Goal: Find specific page/section: Find specific page/section

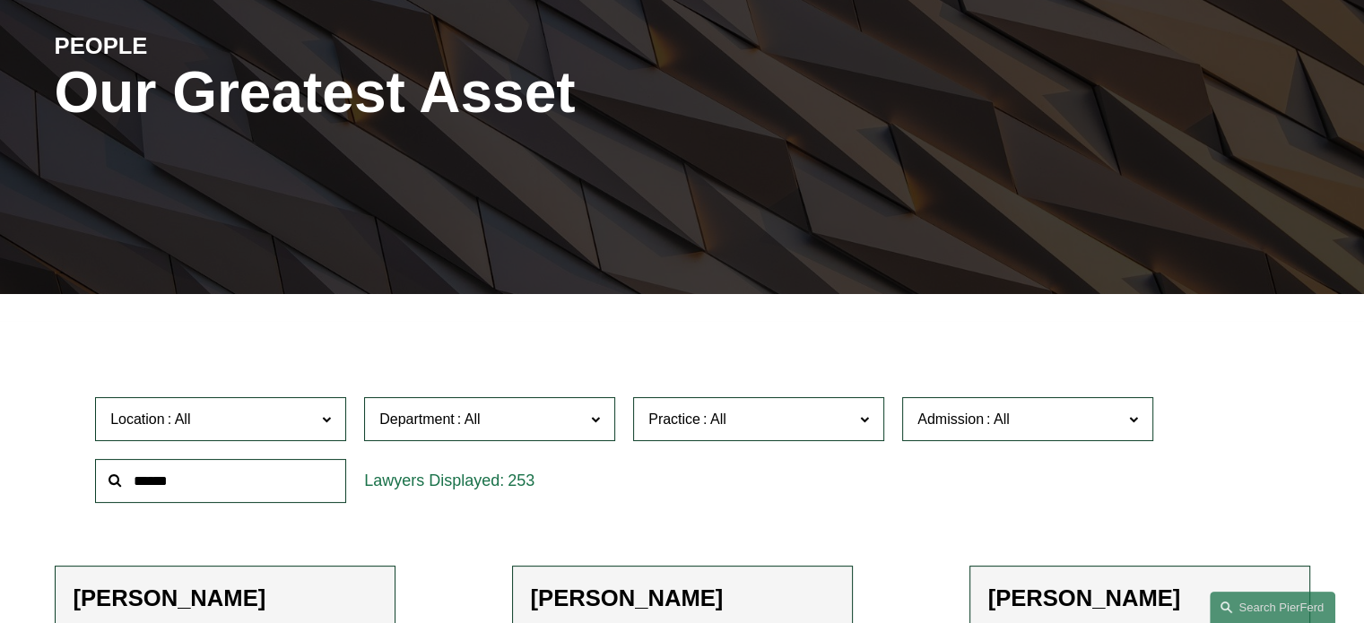
scroll to position [200, 0]
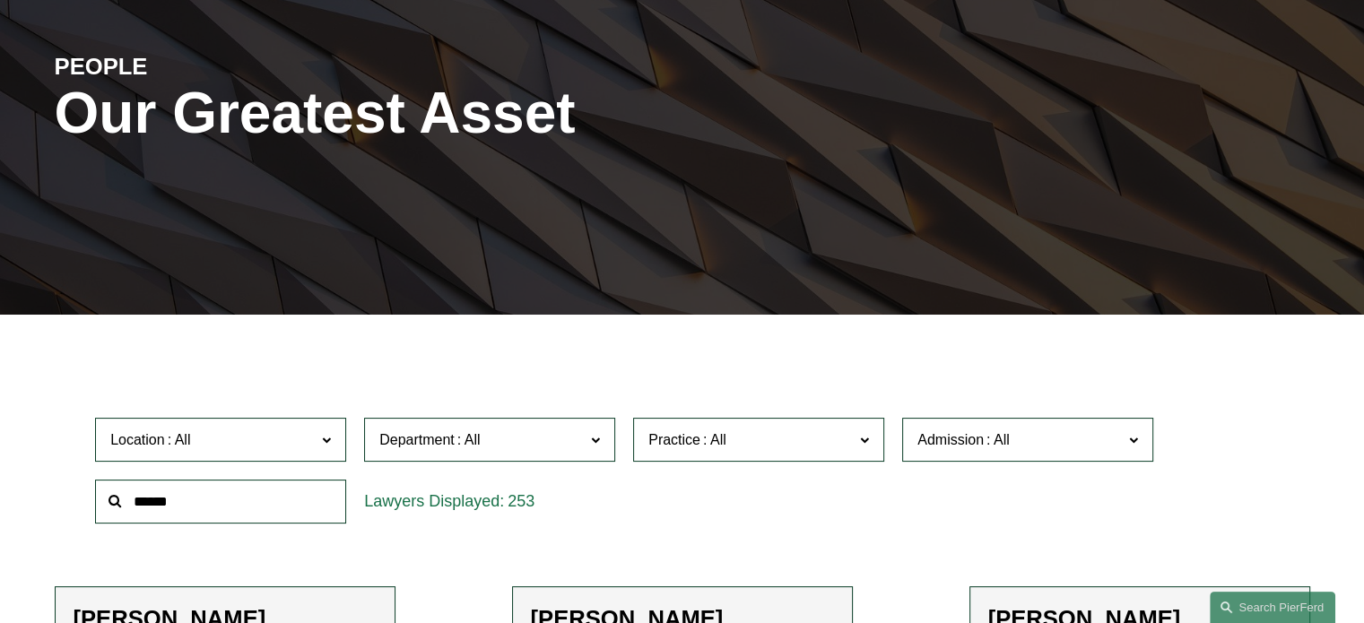
click at [804, 449] on span "Practice" at bounding box center [750, 440] width 205 height 24
click at [0, 0] on link "Trademarks" at bounding box center [0, 0] width 0 height 0
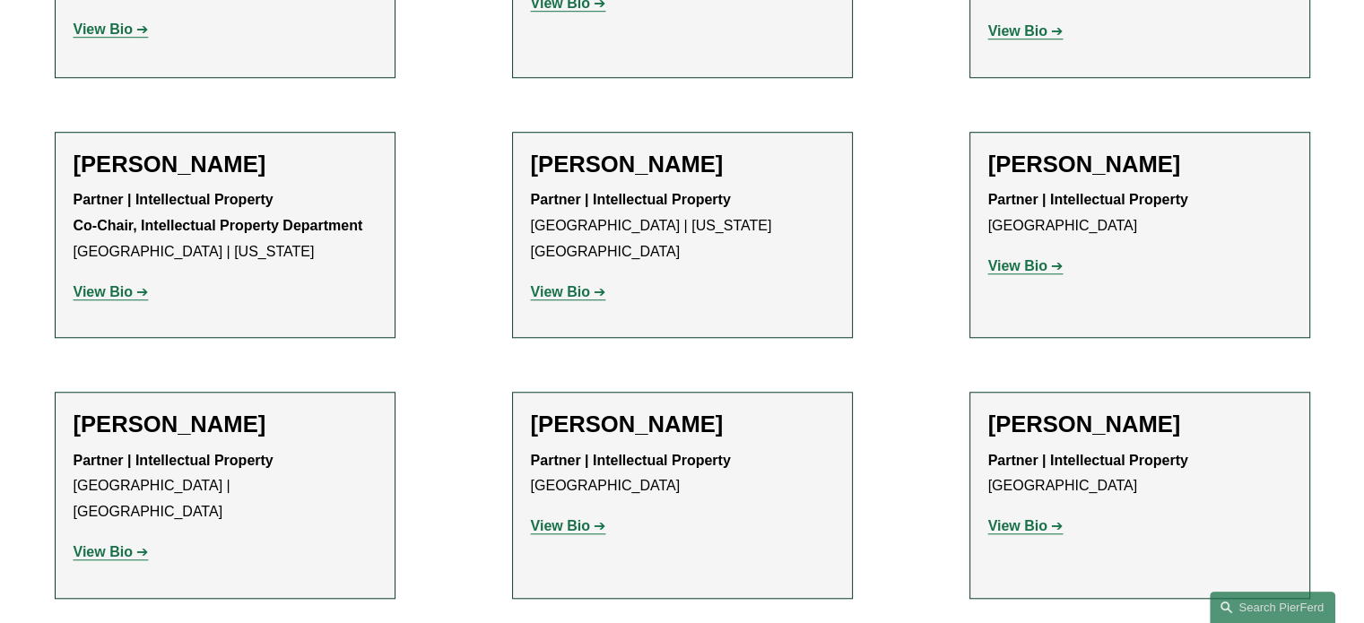
scroll to position [1731, 0]
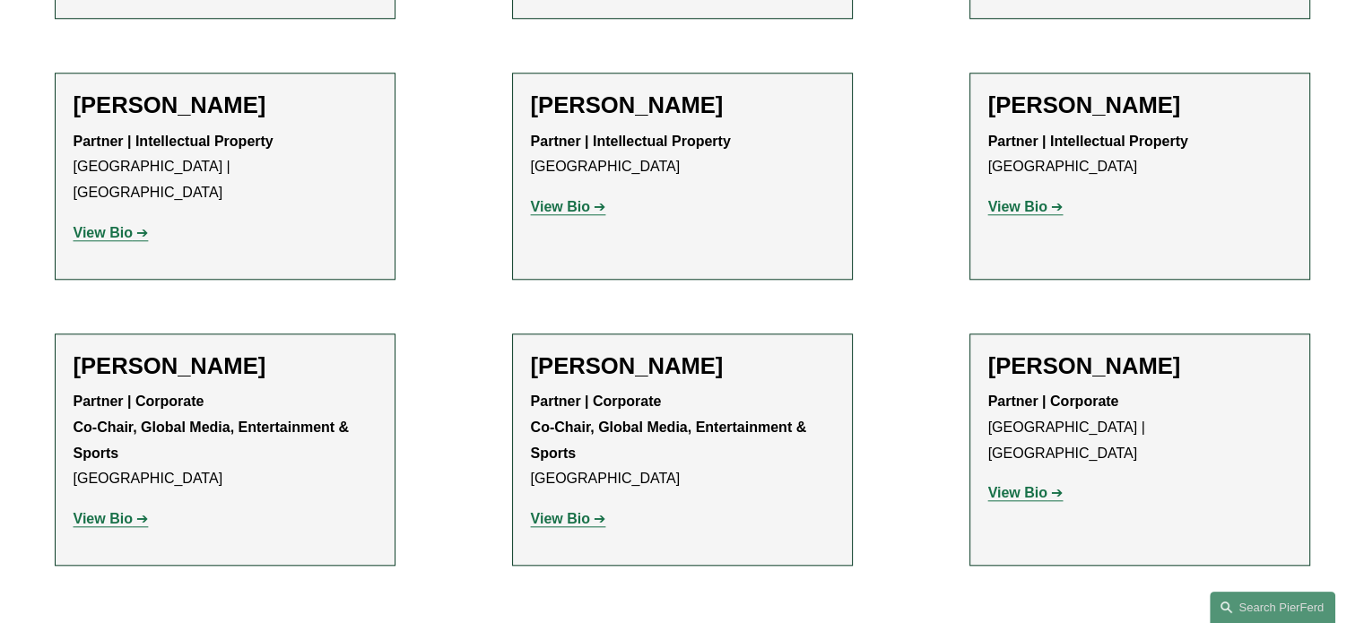
click at [104, 225] on strong "View Bio" at bounding box center [103, 232] width 59 height 15
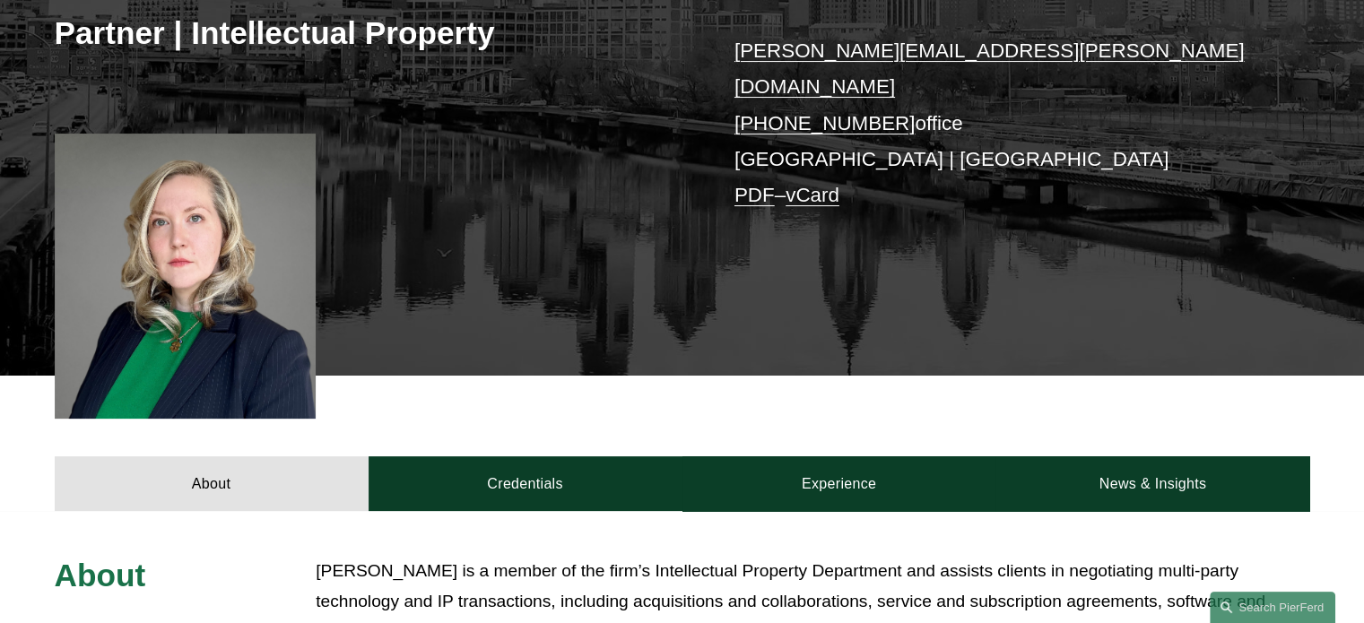
scroll to position [351, 0]
